Goal: Task Accomplishment & Management: Manage account settings

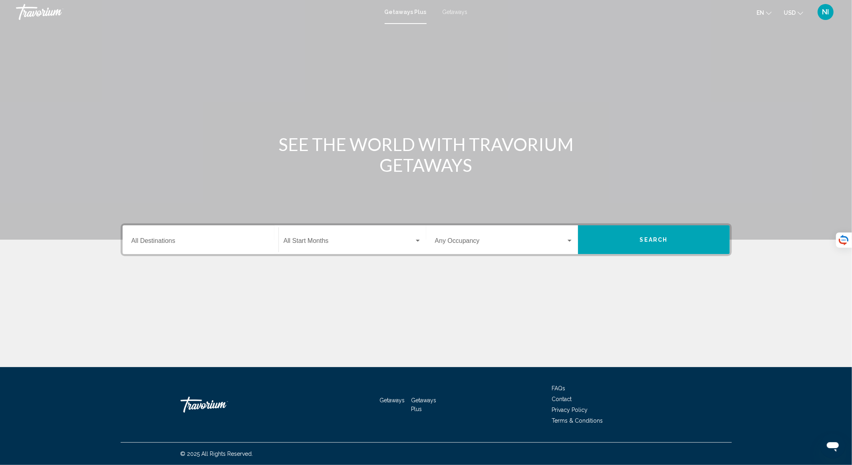
click at [177, 234] on div "Destination All Destinations" at bounding box center [200, 239] width 138 height 25
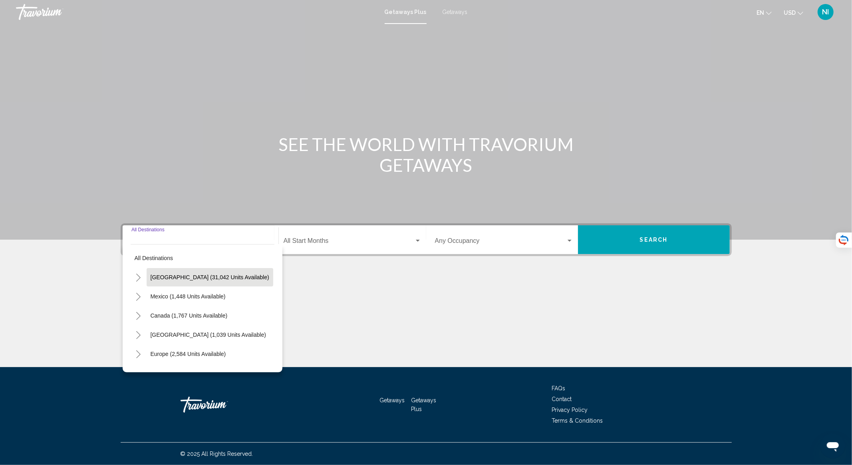
click at [189, 280] on button "[GEOGRAPHIC_DATA] (31,042 units available)" at bounding box center [210, 277] width 127 height 18
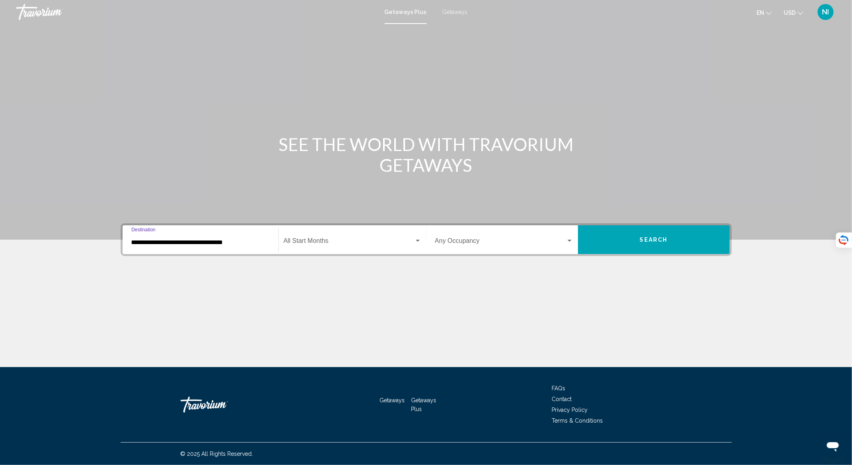
click at [212, 245] on input "**********" at bounding box center [200, 242] width 138 height 7
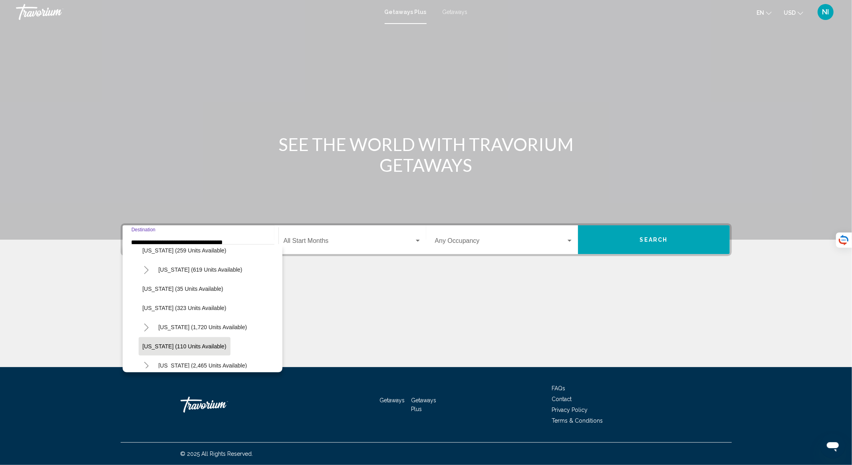
scroll to position [320, 0]
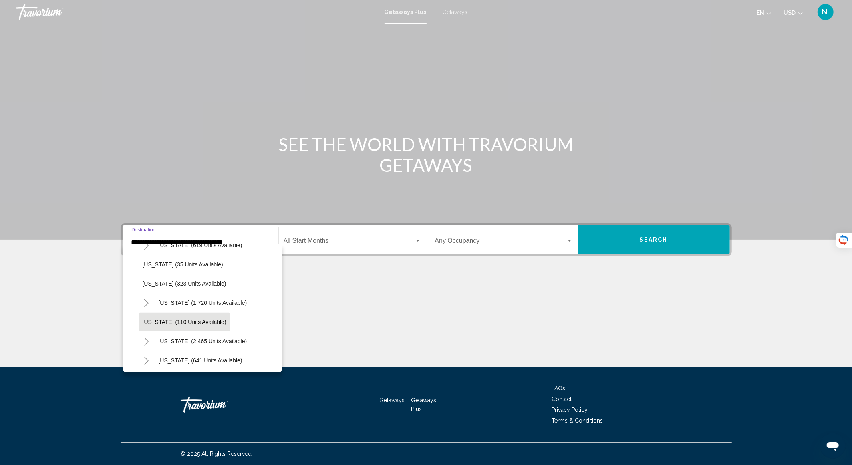
click at [190, 320] on span "[US_STATE] (110 units available)" at bounding box center [185, 322] width 84 height 6
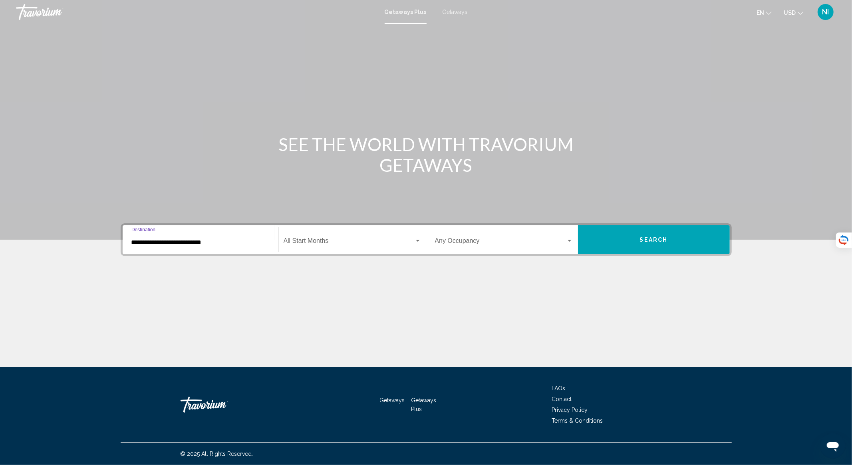
click at [340, 245] on span "Search widget" at bounding box center [349, 242] width 131 height 7
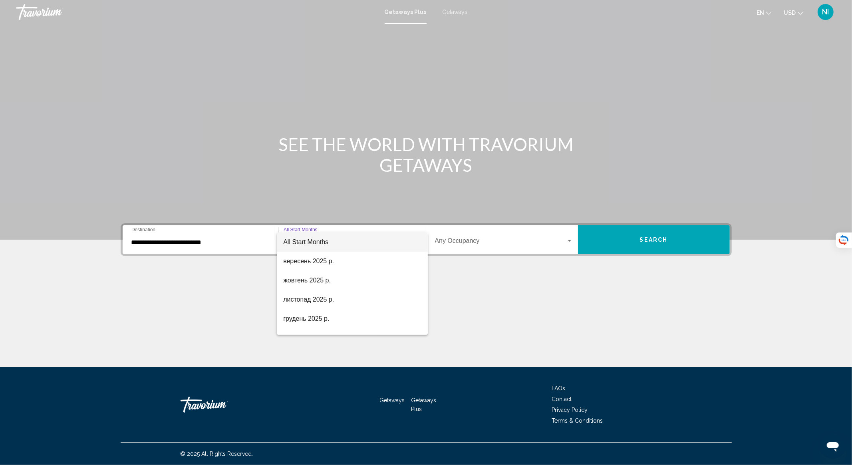
click at [223, 246] on div at bounding box center [426, 232] width 852 height 465
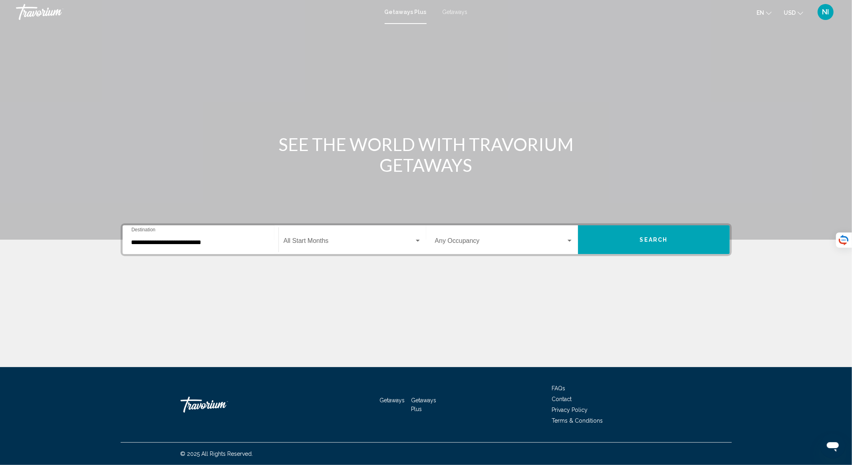
click at [198, 240] on input "**********" at bounding box center [200, 242] width 138 height 7
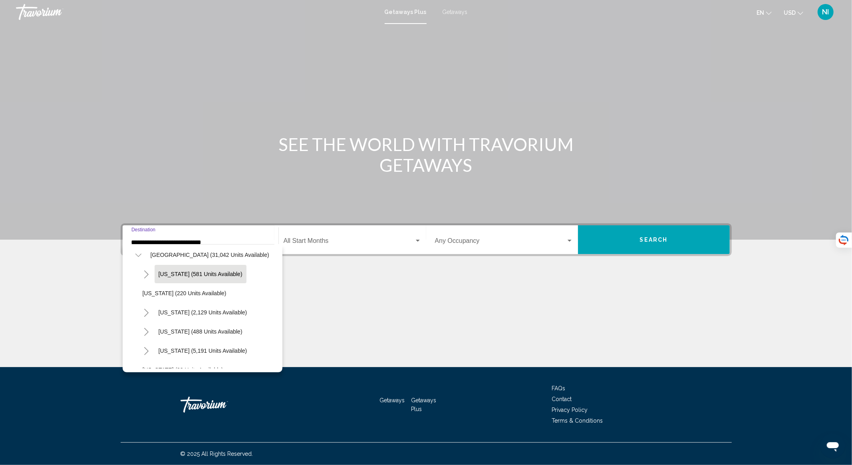
scroll to position [20, 0]
click at [198, 333] on span "[US_STATE] (488 units available)" at bounding box center [201, 334] width 84 height 6
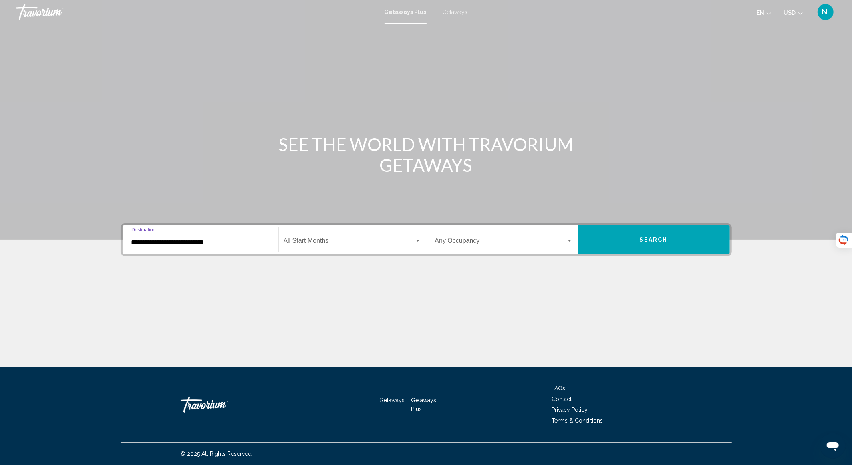
click at [336, 245] on span "Search widget" at bounding box center [349, 242] width 131 height 7
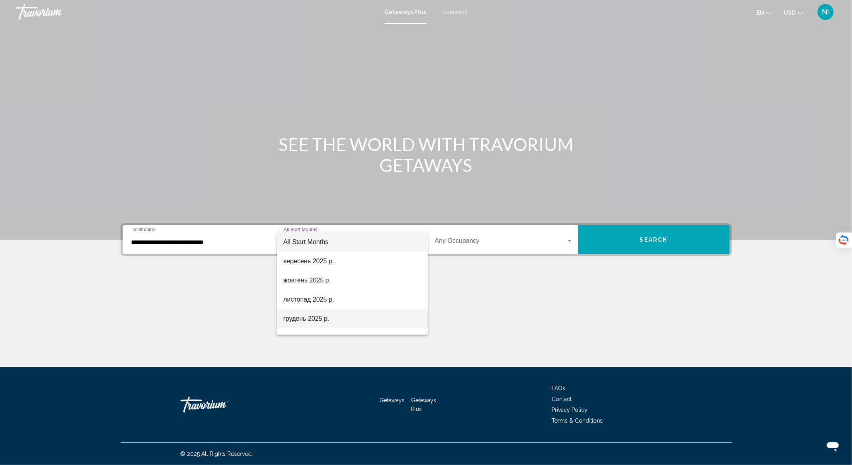
click at [306, 316] on span "грудень 2025 р." at bounding box center [352, 318] width 138 height 19
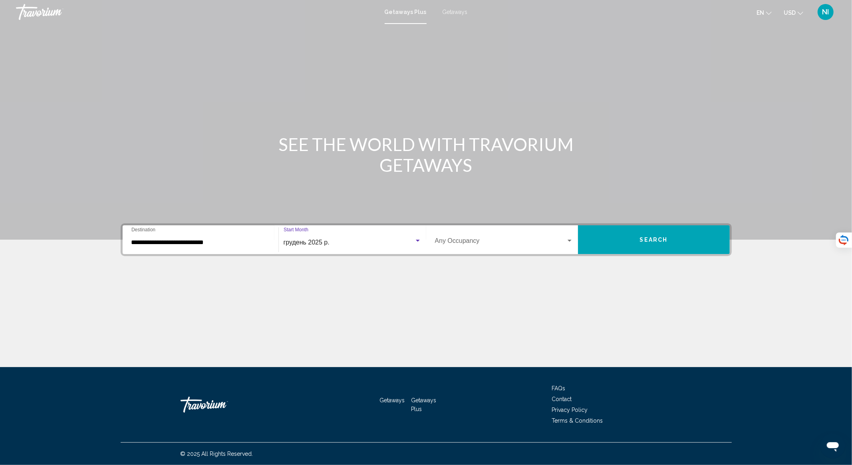
click at [306, 239] on span "грудень 2025 р." at bounding box center [307, 242] width 46 height 7
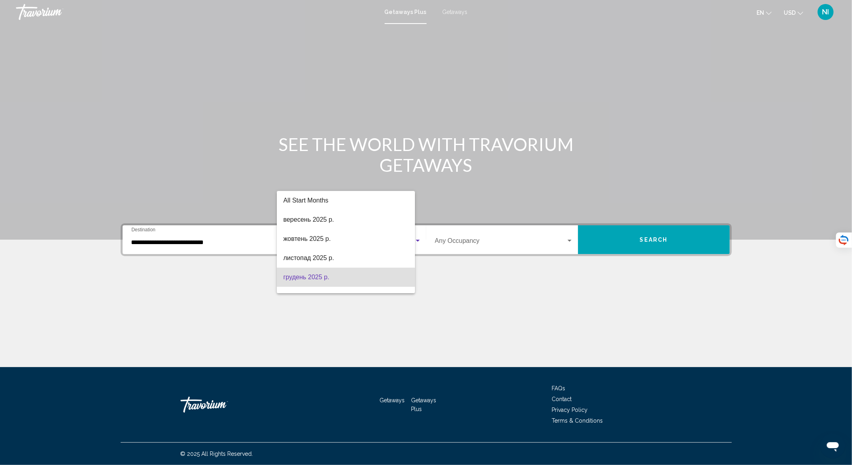
scroll to position [35, 0]
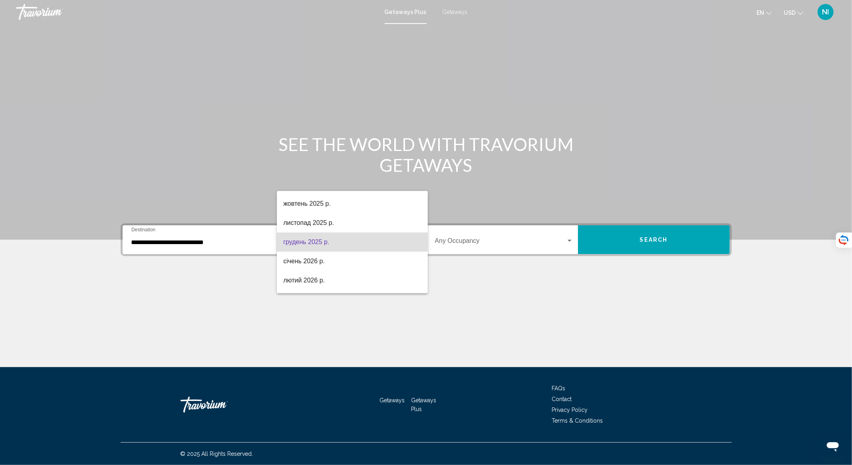
click at [208, 243] on div at bounding box center [426, 232] width 852 height 465
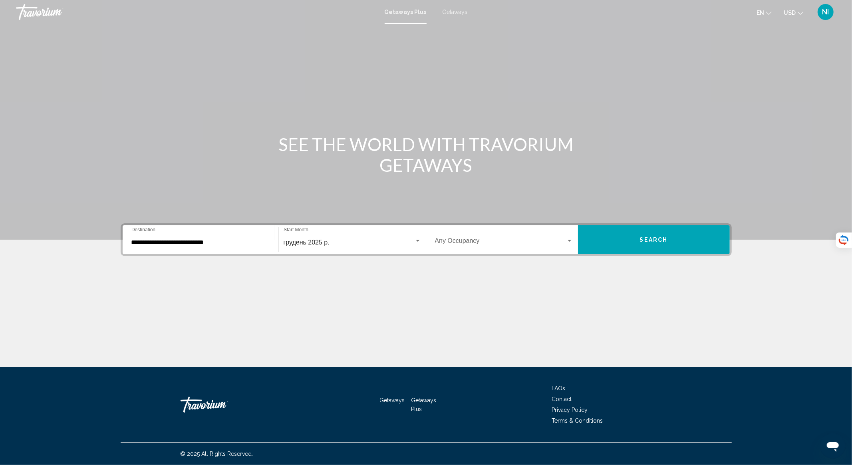
click at [203, 240] on input "**********" at bounding box center [200, 242] width 138 height 7
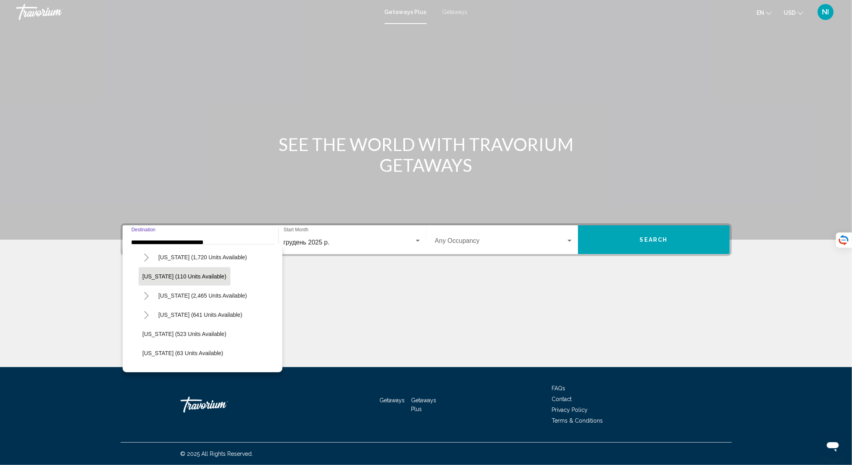
scroll to position [424, 0]
click at [177, 256] on span "[US_STATE] (110 units available)" at bounding box center [185, 256] width 84 height 6
type input "**********"
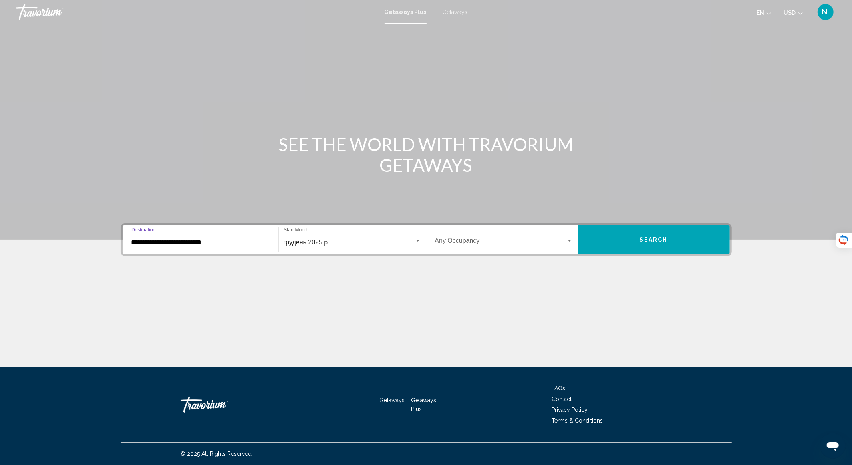
click at [338, 245] on div "грудень 2025 р." at bounding box center [349, 242] width 131 height 7
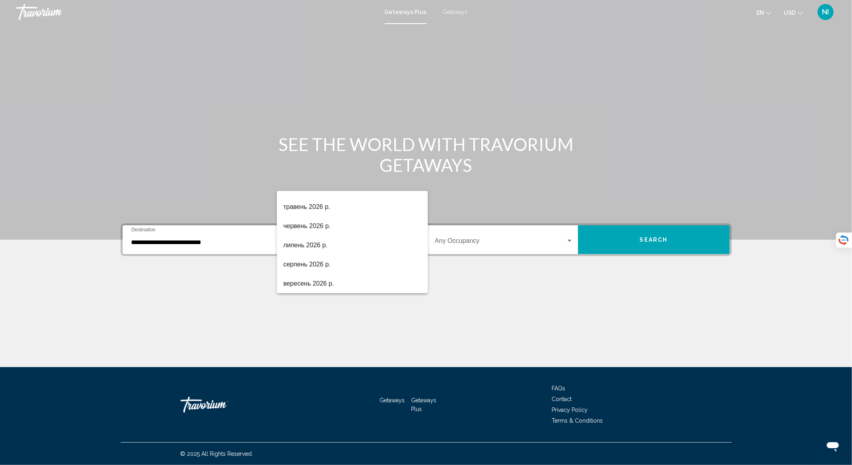
scroll to position [60, 0]
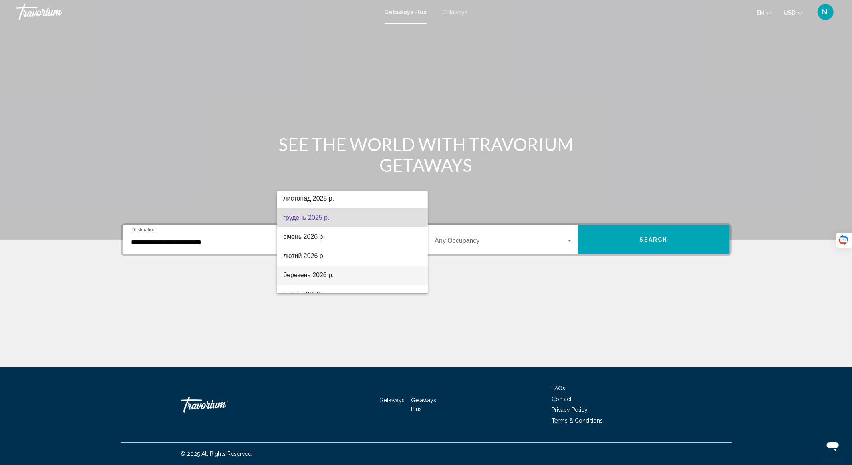
click at [310, 274] on span "березень 2026 р." at bounding box center [352, 275] width 138 height 19
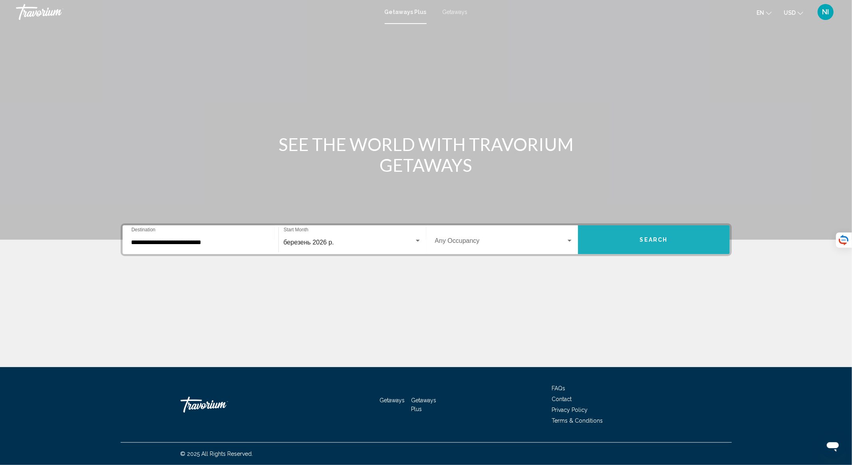
click at [666, 237] on span "Search" at bounding box center [654, 240] width 28 height 6
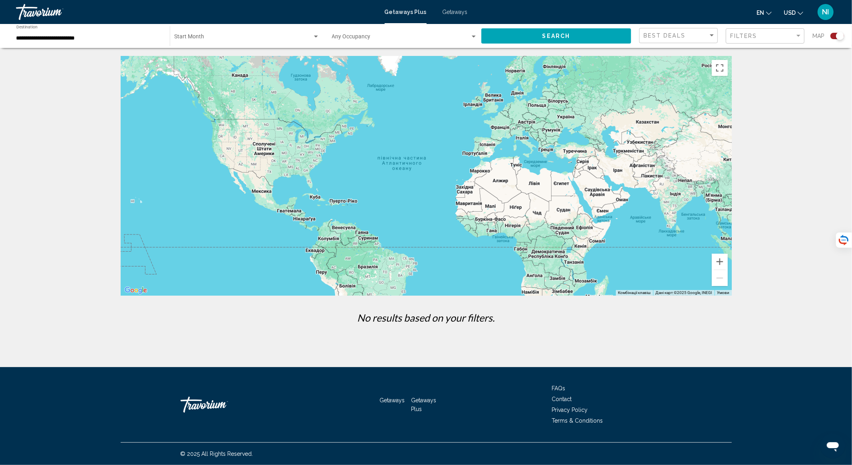
click at [842, 39] on div "Search widget" at bounding box center [840, 36] width 8 height 8
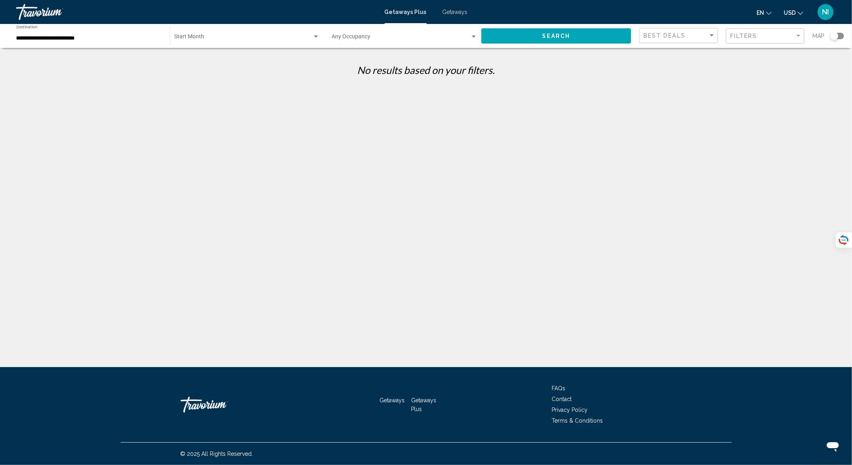
click at [65, 39] on input "**********" at bounding box center [88, 38] width 145 height 6
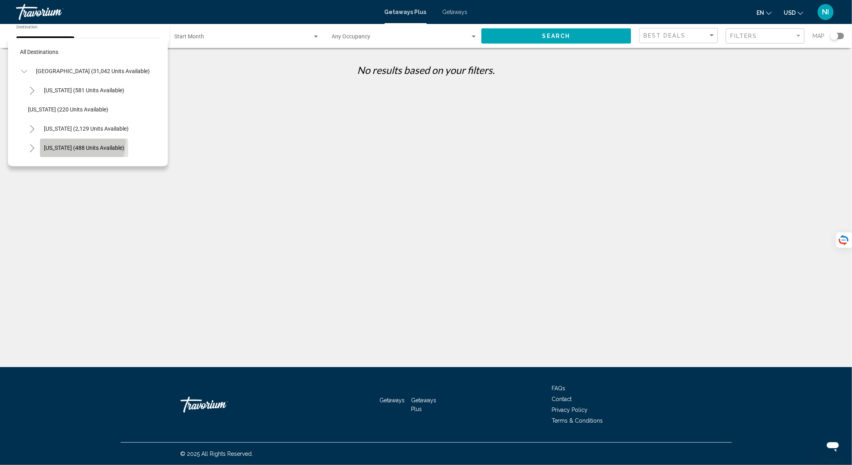
click at [77, 141] on button "[US_STATE] (488 units available)" at bounding box center [84, 148] width 88 height 18
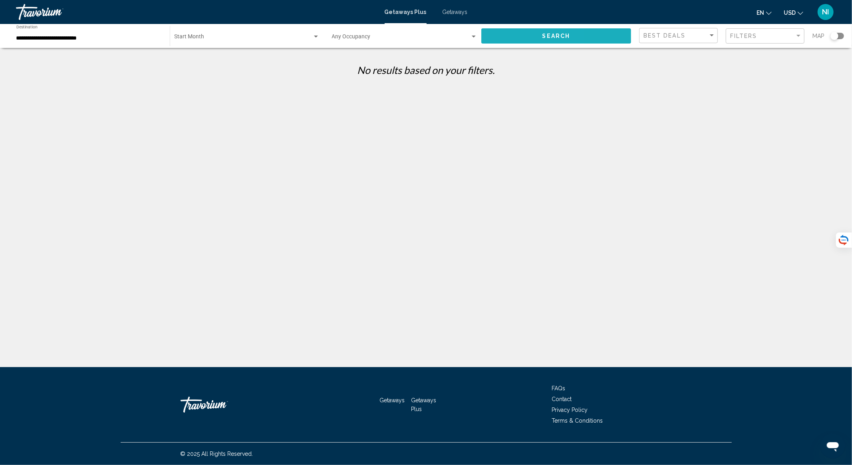
click at [507, 35] on button "Search" at bounding box center [557, 35] width 150 height 15
click at [74, 38] on input "**********" at bounding box center [88, 38] width 145 height 6
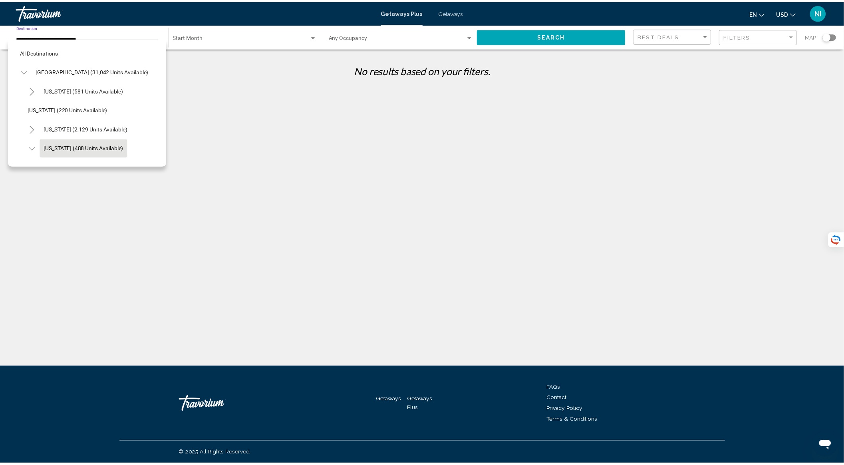
scroll to position [52, 0]
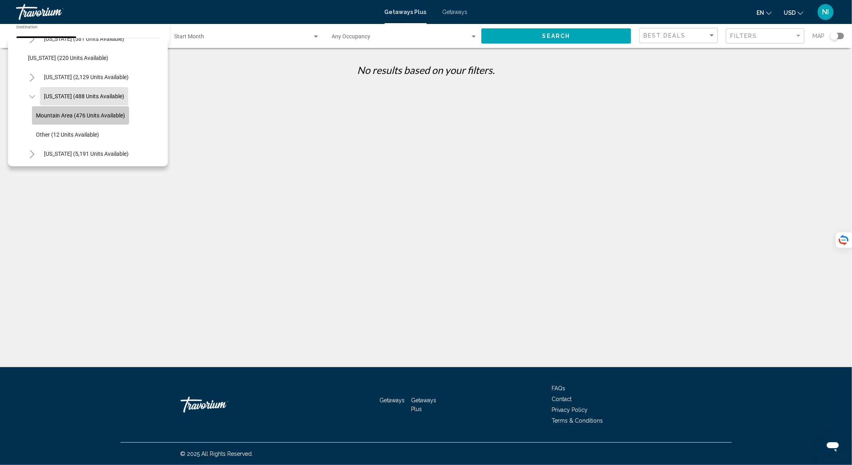
click at [72, 113] on span "Mountain Area (476 units available)" at bounding box center [80, 115] width 89 height 6
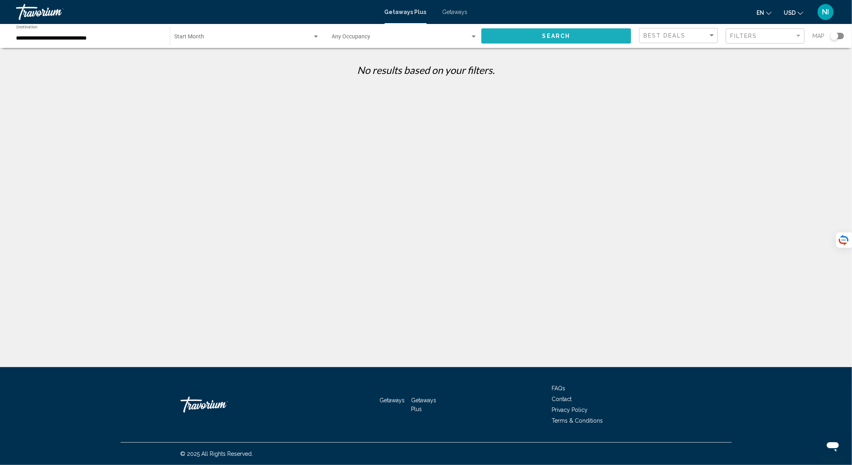
click at [579, 36] on button "Search" at bounding box center [557, 35] width 150 height 15
click at [709, 40] on div "Best Deals" at bounding box center [680, 35] width 72 height 15
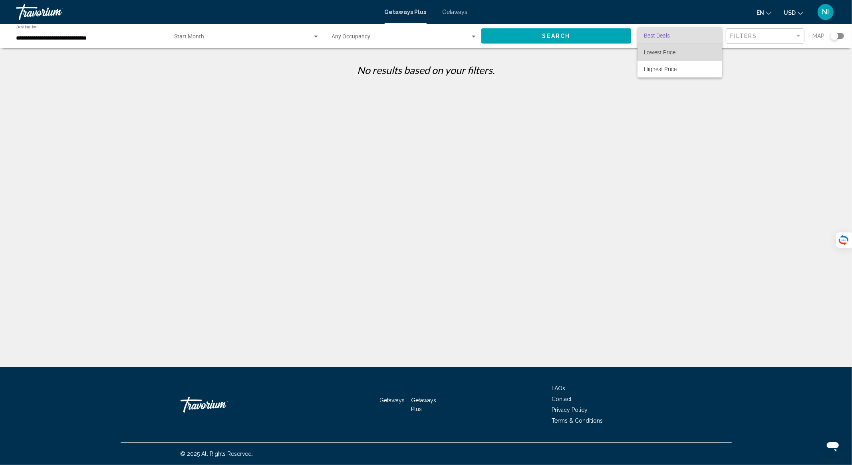
click at [693, 53] on span "Lowest Price" at bounding box center [680, 52] width 72 height 17
click at [758, 35] on span "Filters" at bounding box center [743, 36] width 27 height 6
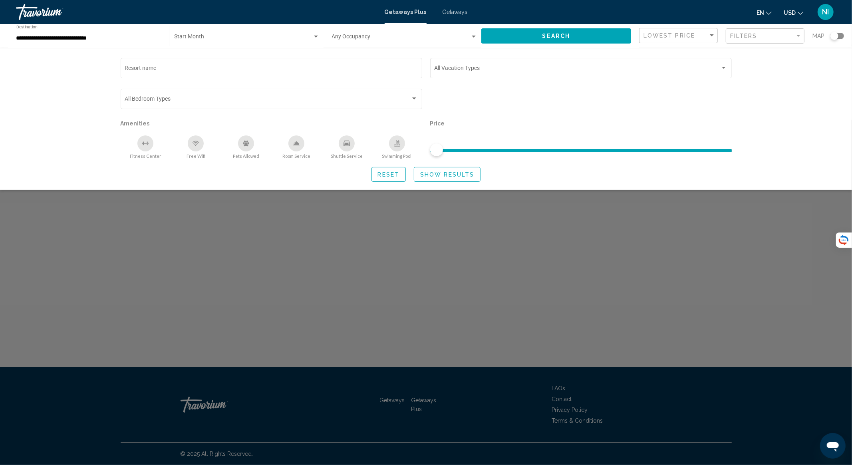
drag, startPoint x: 437, startPoint y: 153, endPoint x: 520, endPoint y: 150, distance: 83.2
click at [520, 150] on ngx-slider "Search widget" at bounding box center [581, 150] width 302 height 2
drag, startPoint x: 438, startPoint y: 149, endPoint x: 504, endPoint y: 152, distance: 66.4
click at [504, 151] on ngx-slider "Search widget" at bounding box center [581, 150] width 302 height 2
drag, startPoint x: 434, startPoint y: 149, endPoint x: 466, endPoint y: 150, distance: 32.0
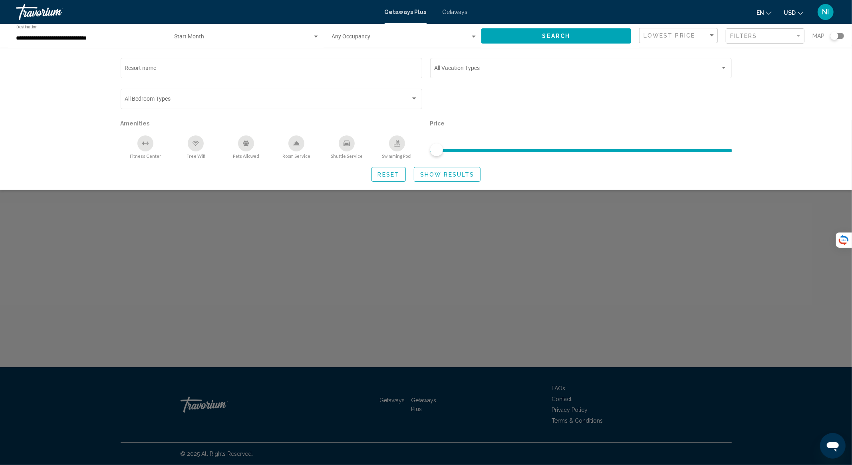
click at [466, 150] on ngx-slider "Search widget" at bounding box center [581, 150] width 302 height 2
click at [483, 150] on span "Search widget" at bounding box center [581, 150] width 302 height 3
drag, startPoint x: 440, startPoint y: 149, endPoint x: 498, endPoint y: 152, distance: 58.8
click at [498, 151] on ngx-slider "Search widget" at bounding box center [581, 150] width 302 height 2
click at [844, 35] on div "Search widget" at bounding box center [838, 36] width 14 height 6
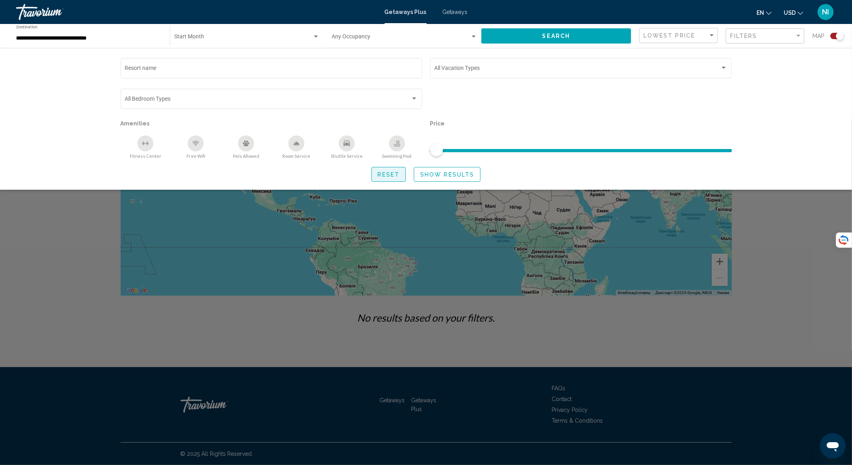
click at [398, 173] on span "Reset" at bounding box center [389, 174] width 22 height 6
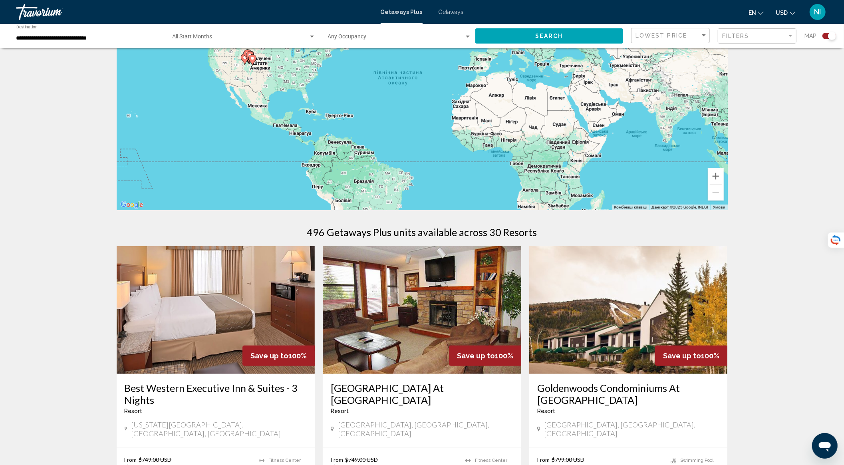
scroll to position [111, 0]
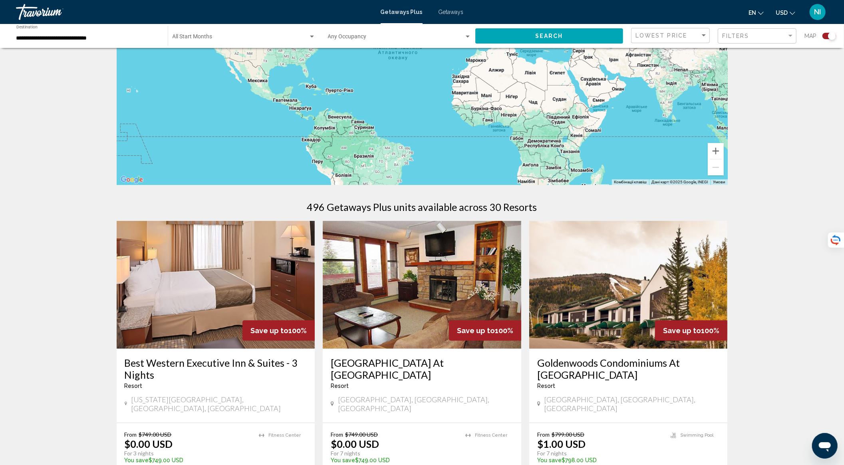
click at [40, 41] on input "**********" at bounding box center [87, 38] width 143 height 6
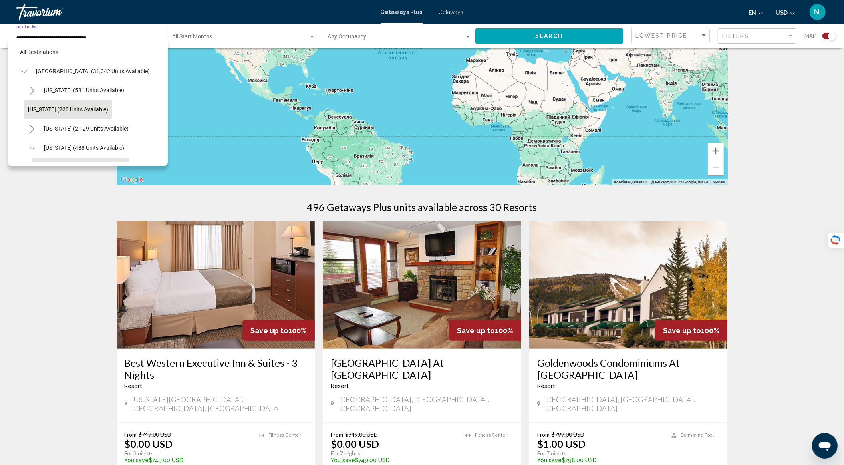
scroll to position [71, 0]
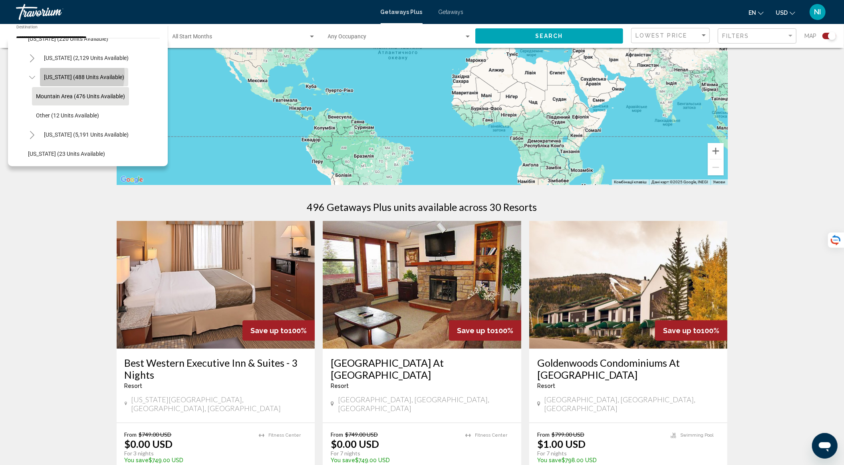
click at [58, 74] on span "[US_STATE] (488 units available)" at bounding box center [84, 77] width 80 height 6
type input "**********"
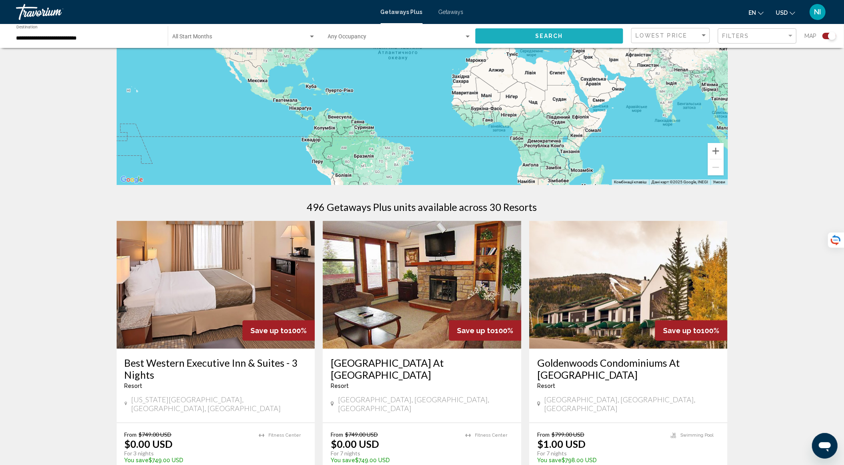
click at [555, 35] on span "Search" at bounding box center [549, 36] width 28 height 6
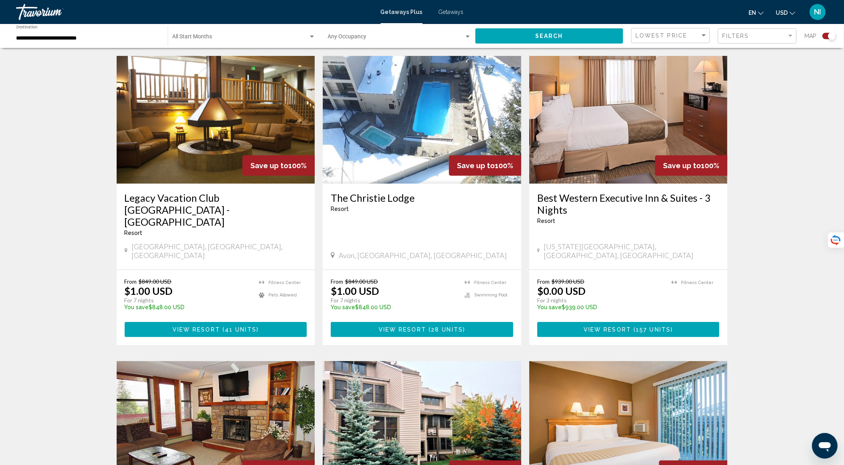
scroll to position [639, 0]
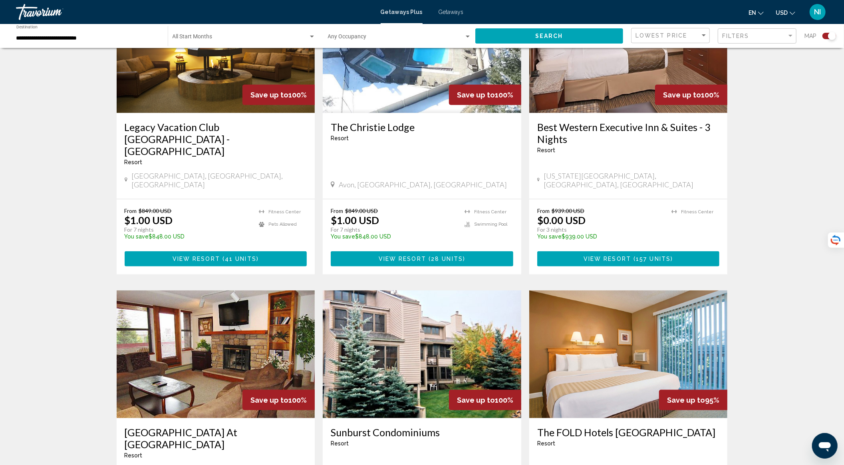
click at [650, 256] on span "157 units" at bounding box center [653, 259] width 35 height 6
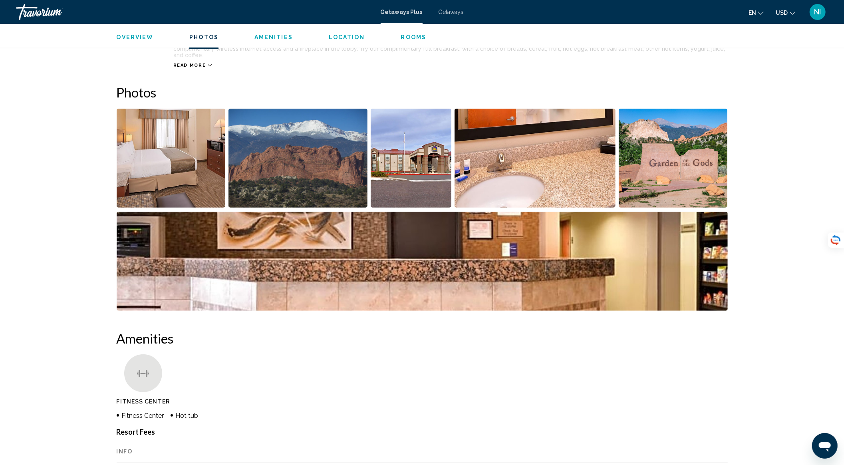
scroll to position [273, 0]
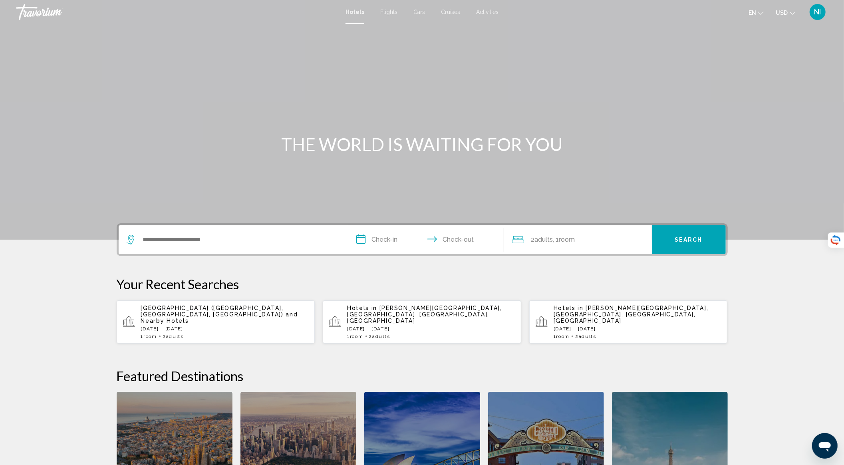
click at [814, 11] on div "NI" at bounding box center [818, 12] width 16 height 16
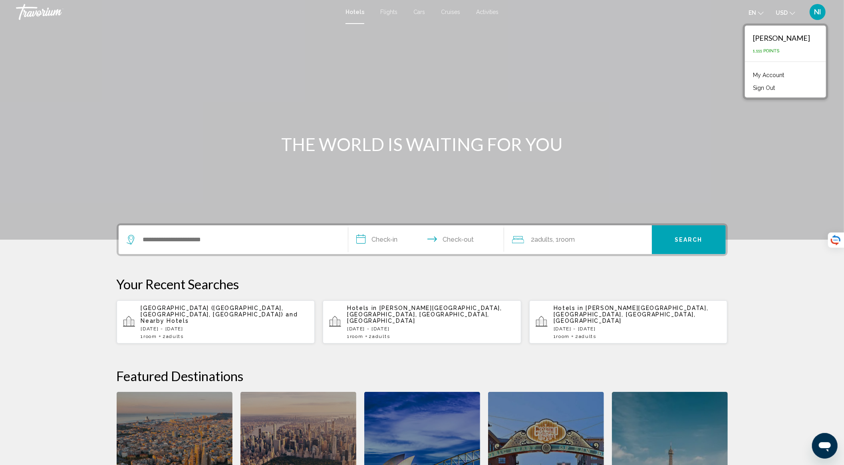
click at [773, 75] on link "My Account" at bounding box center [768, 75] width 39 height 10
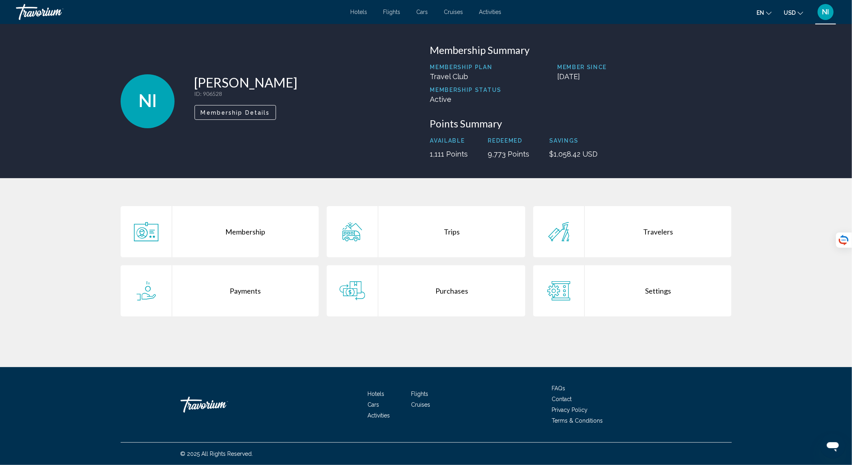
click at [440, 293] on div "Purchases" at bounding box center [451, 290] width 147 height 51
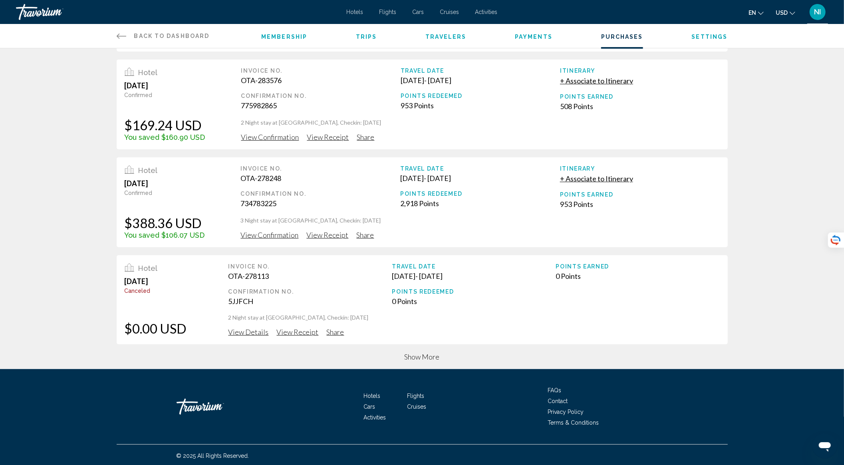
scroll to position [194, 0]
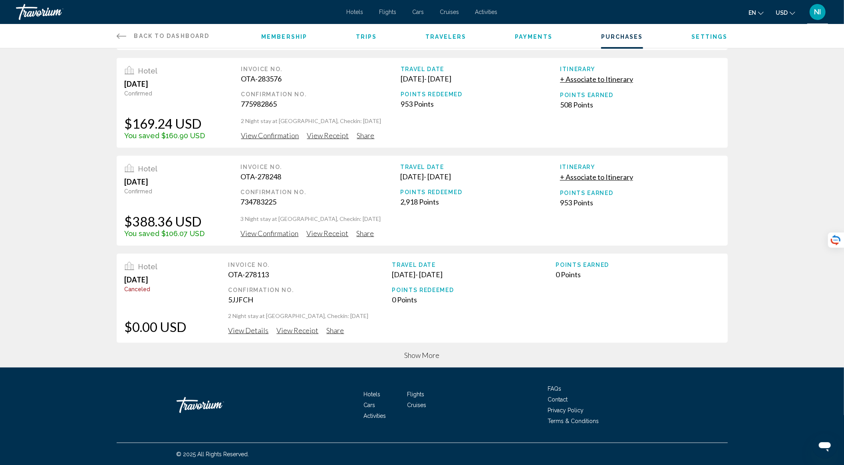
click at [430, 355] on span "Show More" at bounding box center [422, 355] width 35 height 9
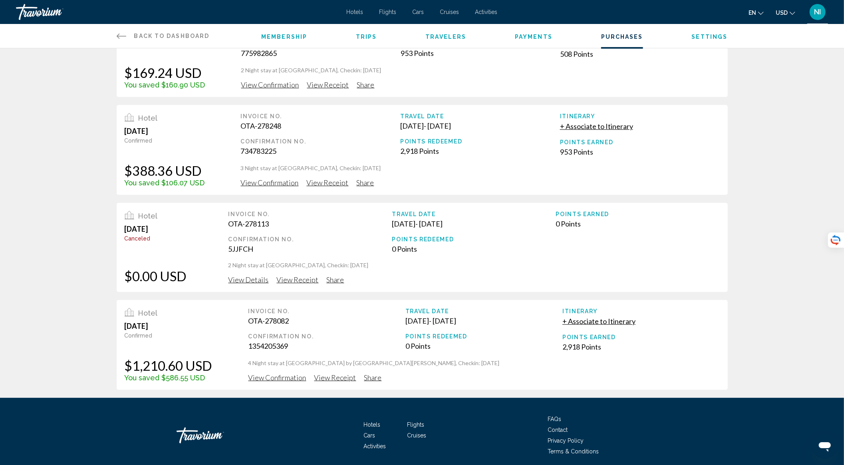
scroll to position [275, 0]
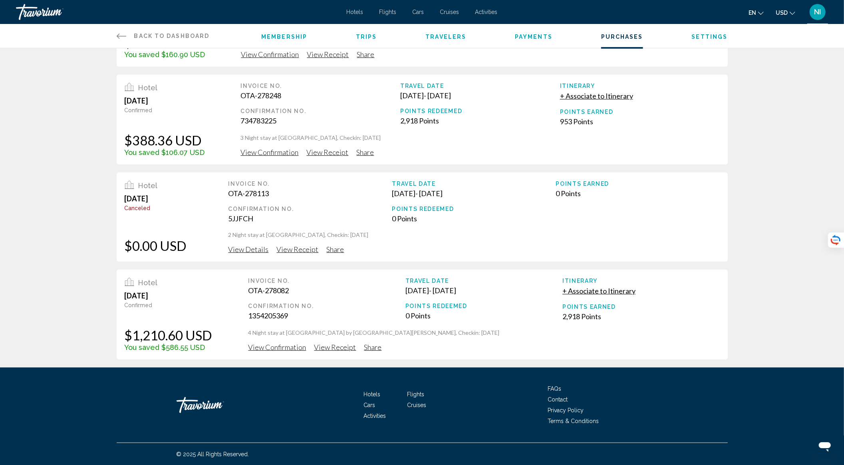
drag, startPoint x: 407, startPoint y: 291, endPoint x: 477, endPoint y: 291, distance: 70.3
drag, startPoint x: 165, startPoint y: 343, endPoint x: 188, endPoint y: 346, distance: 23.4
drag, startPoint x: 561, startPoint y: 319, endPoint x: 613, endPoint y: 320, distance: 52.0
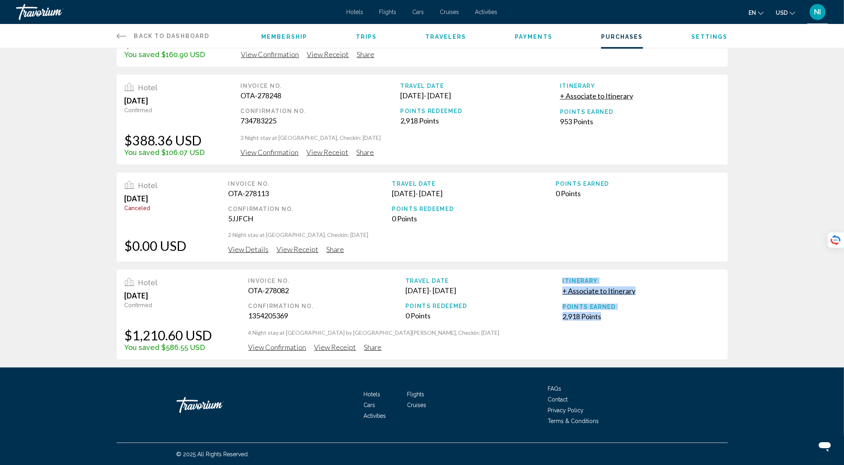
drag, startPoint x: 125, startPoint y: 137, endPoint x: 215, endPoint y: 135, distance: 89.2
drag, startPoint x: 400, startPoint y: 119, endPoint x: 446, endPoint y: 122, distance: 46.4
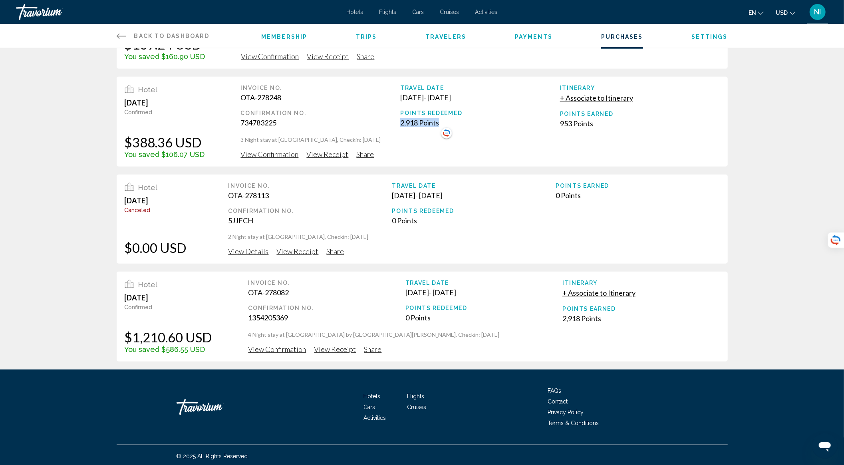
scroll to position [115, 0]
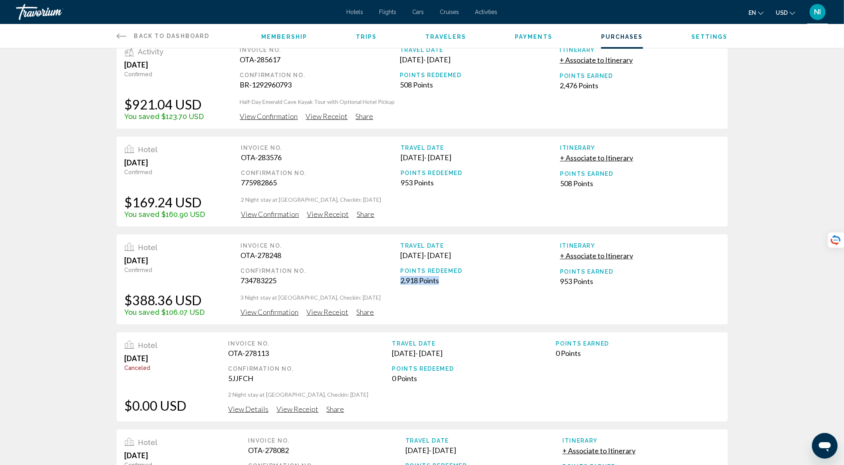
drag, startPoint x: 126, startPoint y: 202, endPoint x: 202, endPoint y: 198, distance: 75.6
click at [202, 14] on div "$169.24 USD" at bounding box center [164, 6] width 78 height 16
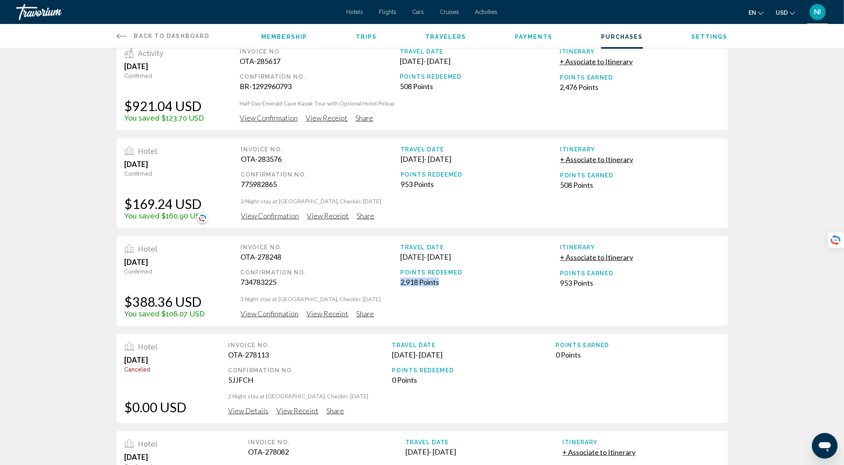
scroll to position [9, 0]
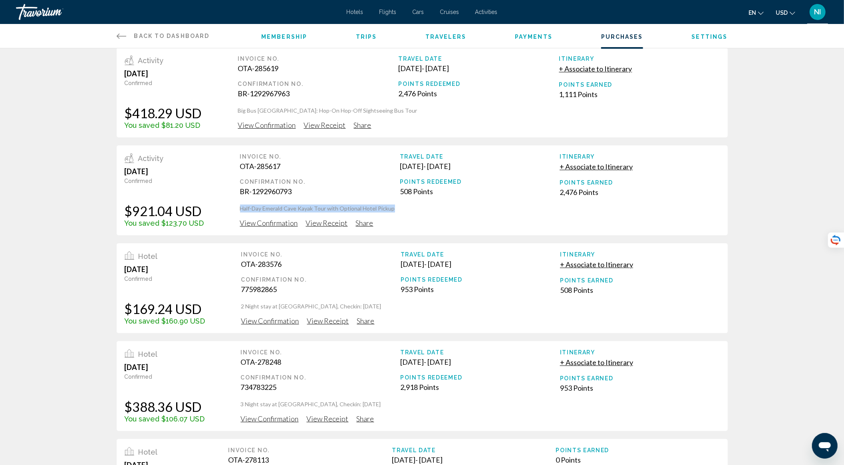
drag, startPoint x: 239, startPoint y: 208, endPoint x: 402, endPoint y: 209, distance: 163.4
click at [402, 115] on p "Half-Day Emerald Cave Kayak Tour with Optional Hotel Pickup" at bounding box center [479, 111] width 482 height 8
drag, startPoint x: 125, startPoint y: 210, endPoint x: 208, endPoint y: 205, distance: 82.4
click at [208, 137] on div "Activity July 26, 2025 Confirmed $921.04 USD You saved $123.70 USD Invoice No. …" at bounding box center [422, 93] width 611 height 90
drag, startPoint x: 396, startPoint y: 190, endPoint x: 442, endPoint y: 189, distance: 46.8
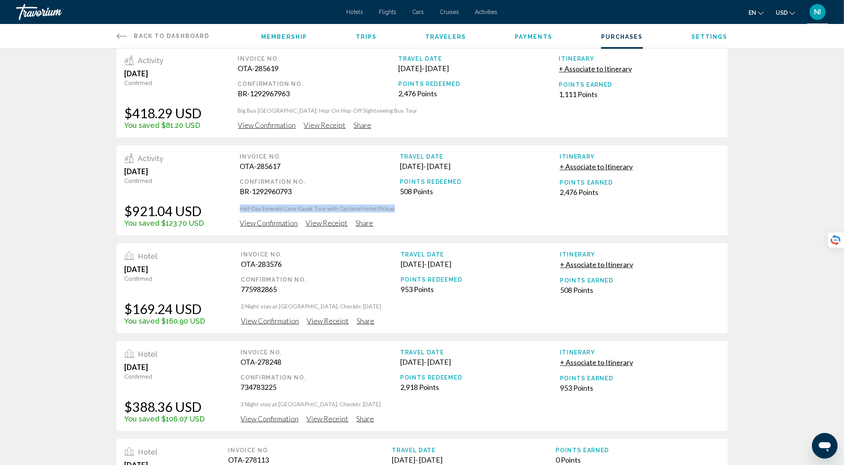
click at [442, 107] on div "Invoice No. OTA-285617 Confirmation No. BR-1292960793 Travel Date Jul 27, 2025 …" at bounding box center [479, 81] width 482 height 51
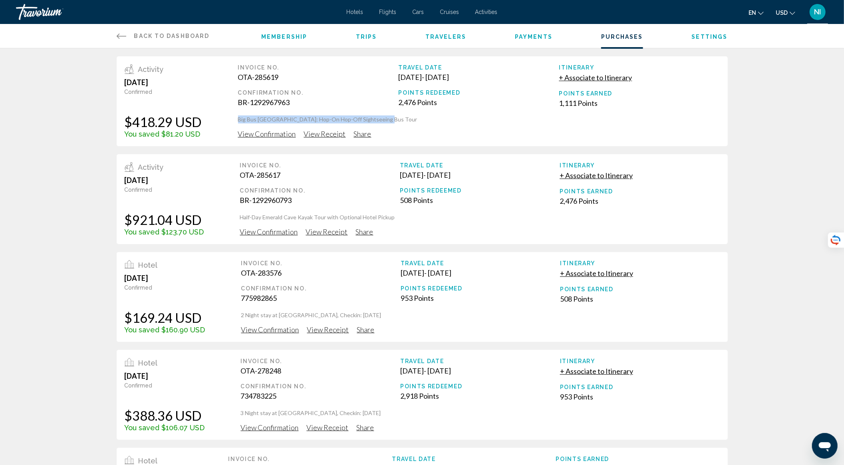
drag, startPoint x: 237, startPoint y: 120, endPoint x: 381, endPoint y: 120, distance: 144.7
click at [381, 120] on div "Activity July 26, 2025 Confirmed $418.29 USD You saved $81.20 USD Invoice No. O…" at bounding box center [422, 101] width 611 height 90
drag, startPoint x: 556, startPoint y: 102, endPoint x: 603, endPoint y: 105, distance: 46.4
click at [603, 105] on div "Invoice No. OTA-285619 Confirmation No. BR-1292967963 Travel Date Jul 26, 2025 …" at bounding box center [479, 89] width 482 height 51
drag, startPoint x: 145, startPoint y: 139, endPoint x: 213, endPoint y: 135, distance: 68.4
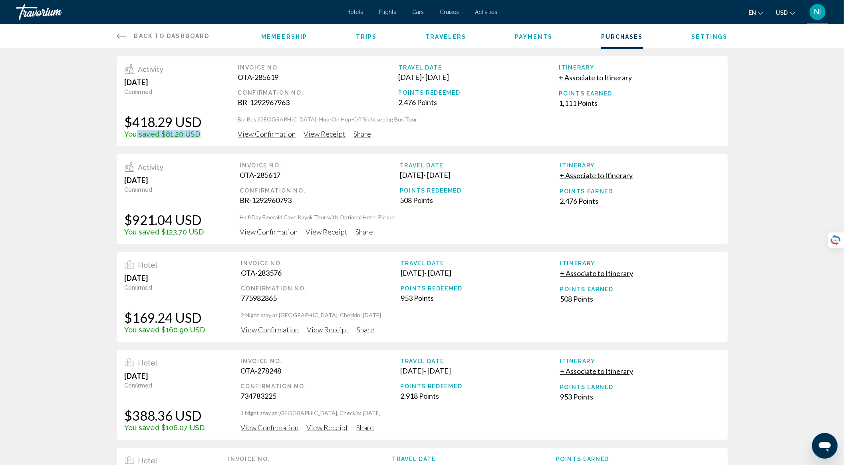
click at [213, 135] on div "Activity July 26, 2025 Confirmed $418.29 USD You saved $81.20 USD Invoice No. O…" at bounding box center [422, 101] width 611 height 90
click at [274, 37] on span "Membership" at bounding box center [284, 37] width 46 height 6
